Goal: Information Seeking & Learning: Learn about a topic

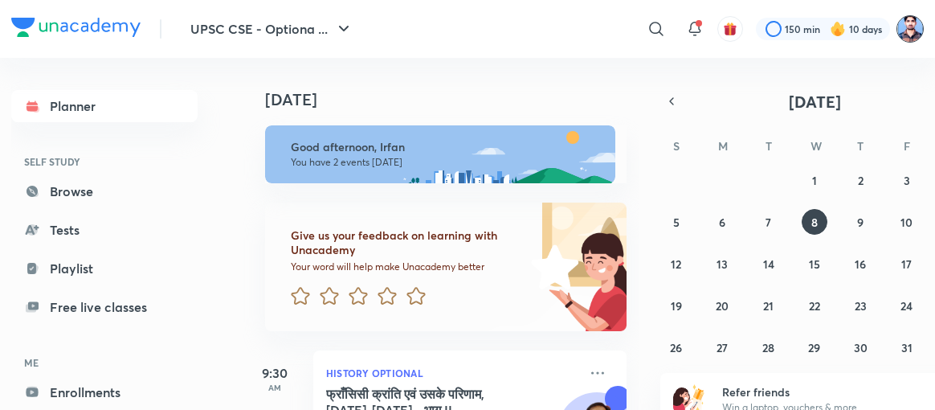
click at [911, 23] on img at bounding box center [909, 28] width 27 height 27
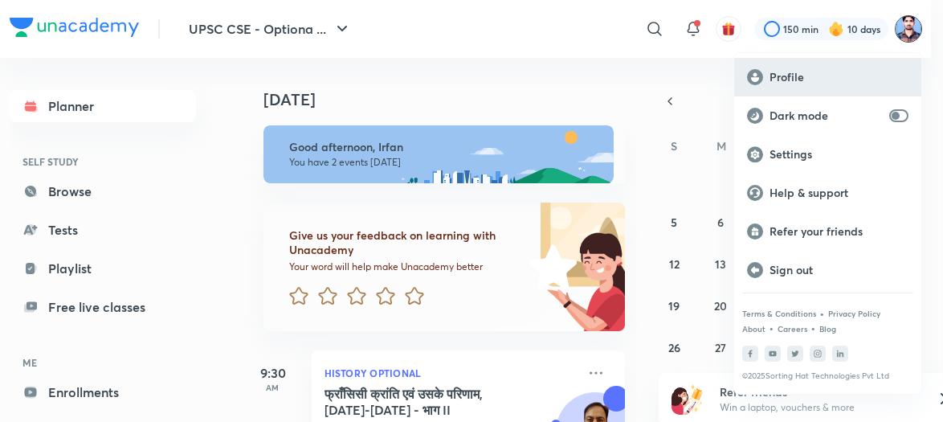
click at [793, 71] on p "Profile" at bounding box center [838, 77] width 139 height 14
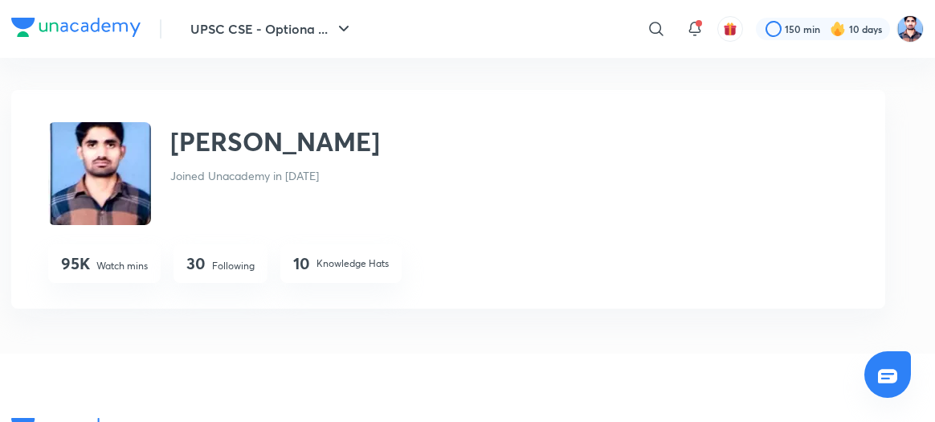
click at [210, 264] on div "30 Following" at bounding box center [220, 263] width 94 height 39
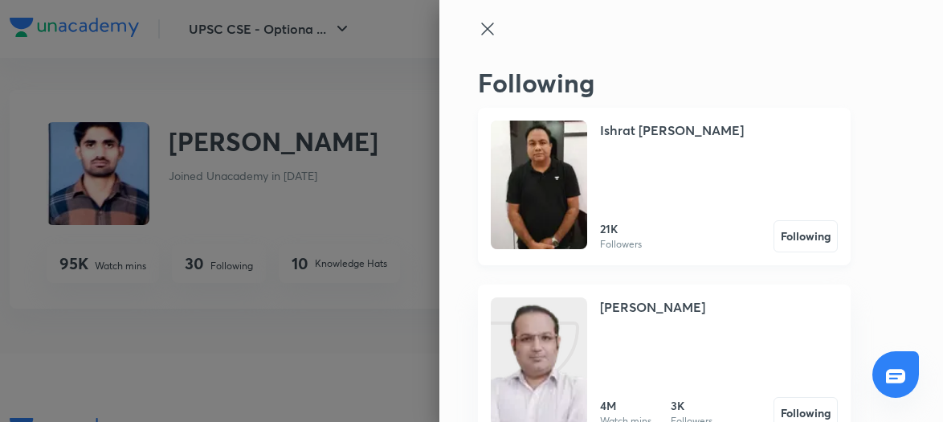
click at [550, 198] on img at bounding box center [539, 184] width 96 height 128
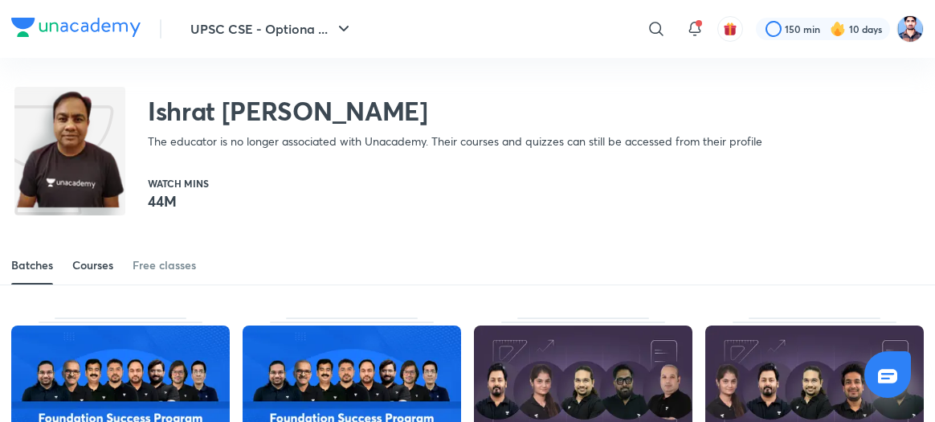
click at [101, 269] on div "Courses" at bounding box center [92, 265] width 41 height 16
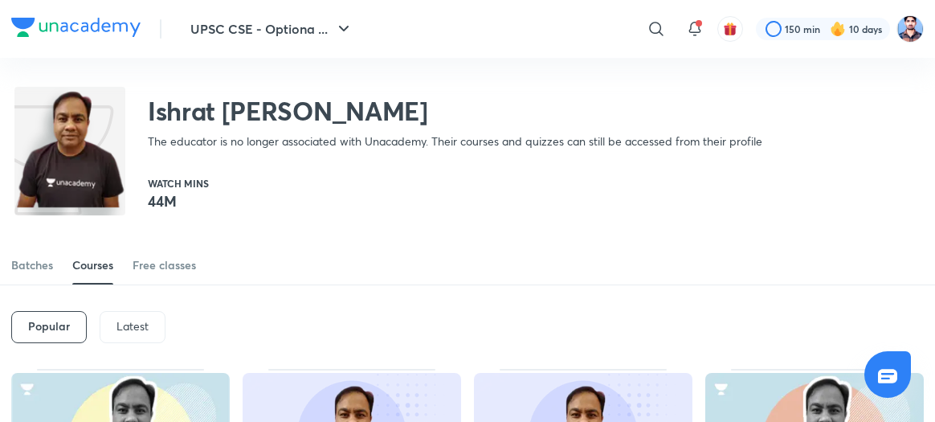
click at [114, 323] on div "Latest" at bounding box center [133, 327] width 66 height 32
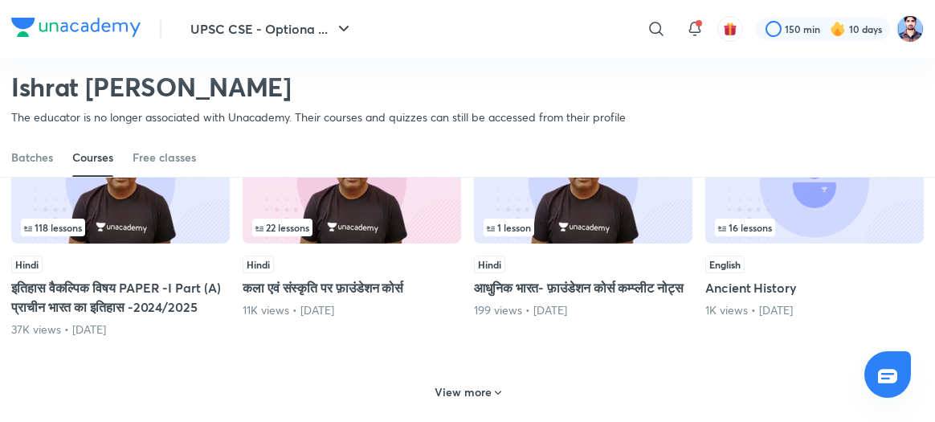
scroll to position [803, 0]
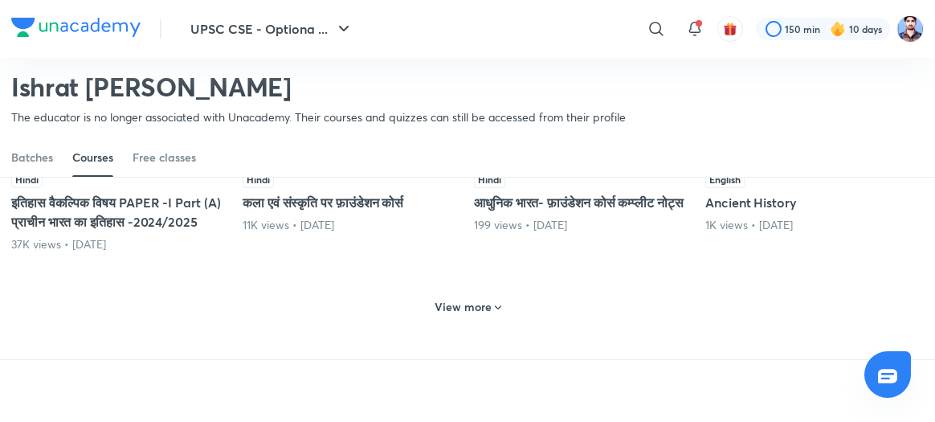
click at [475, 315] on h6 "View more" at bounding box center [462, 307] width 57 height 16
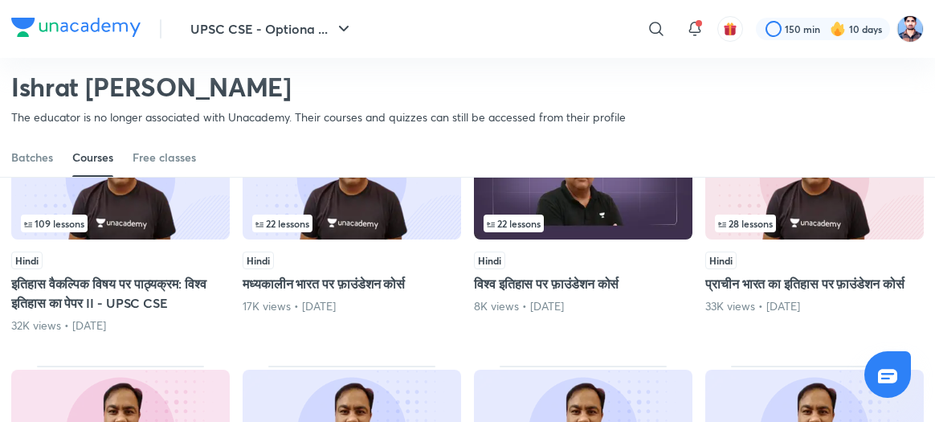
scroll to position [1238, 0]
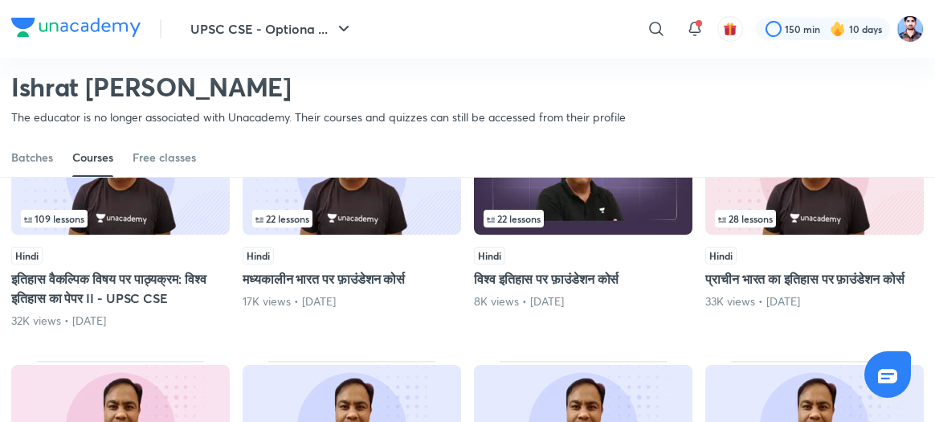
click at [142, 233] on img at bounding box center [120, 171] width 218 height 125
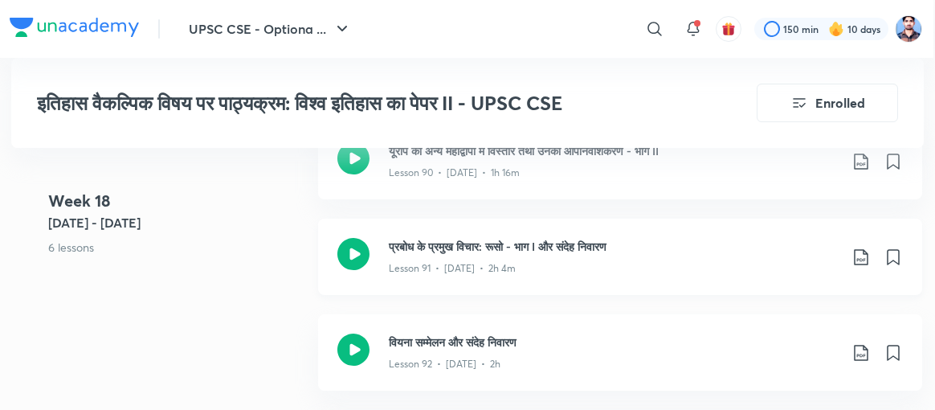
scroll to position [10736, 2]
click at [353, 335] on icon at bounding box center [353, 351] width 32 height 32
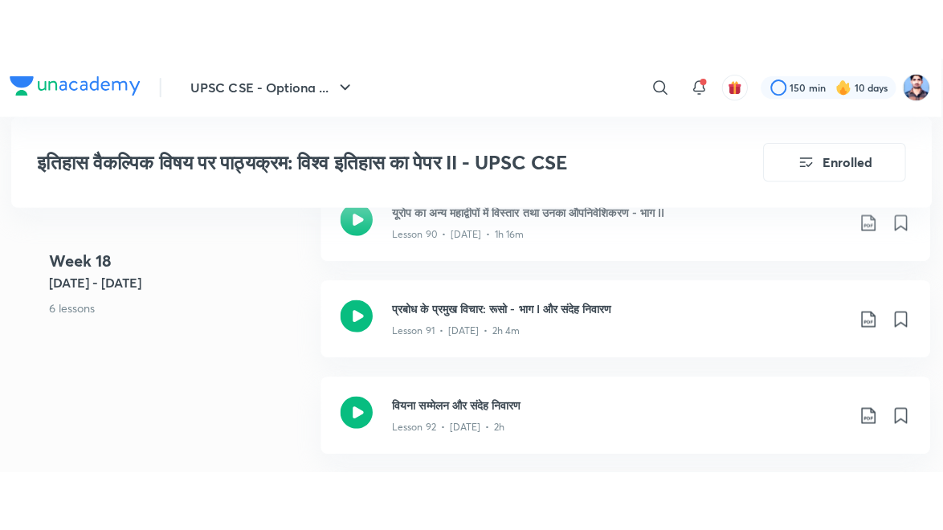
scroll to position [10736, 0]
